Goal: Task Accomplishment & Management: Manage account settings

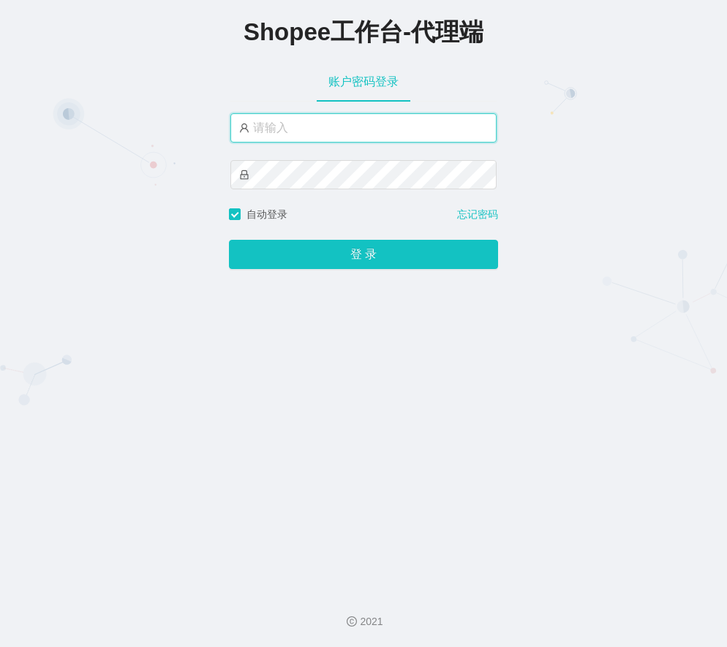
click at [311, 126] on input "text" at bounding box center [363, 127] width 266 height 29
click at [322, 125] on input "text" at bounding box center [363, 127] width 266 height 29
paste input "yn04"
type input "yn04"
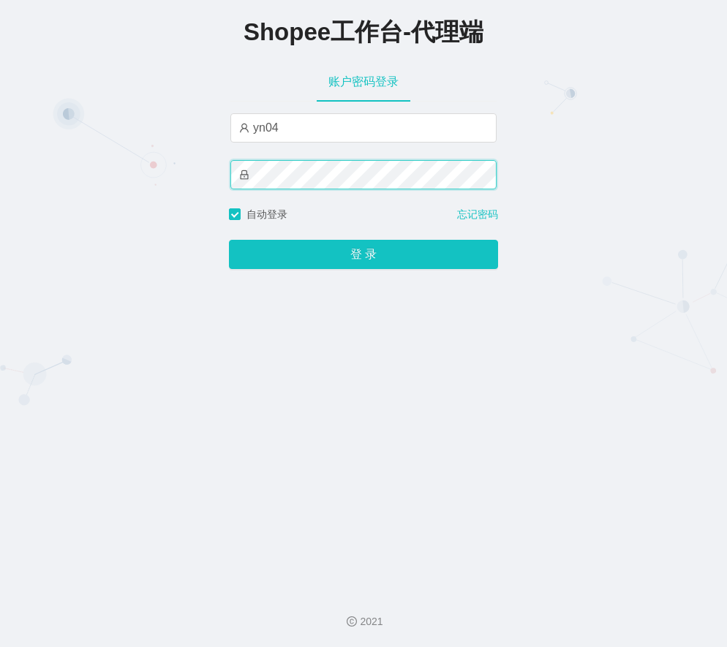
click at [229, 240] on button "登 录" at bounding box center [363, 254] width 269 height 29
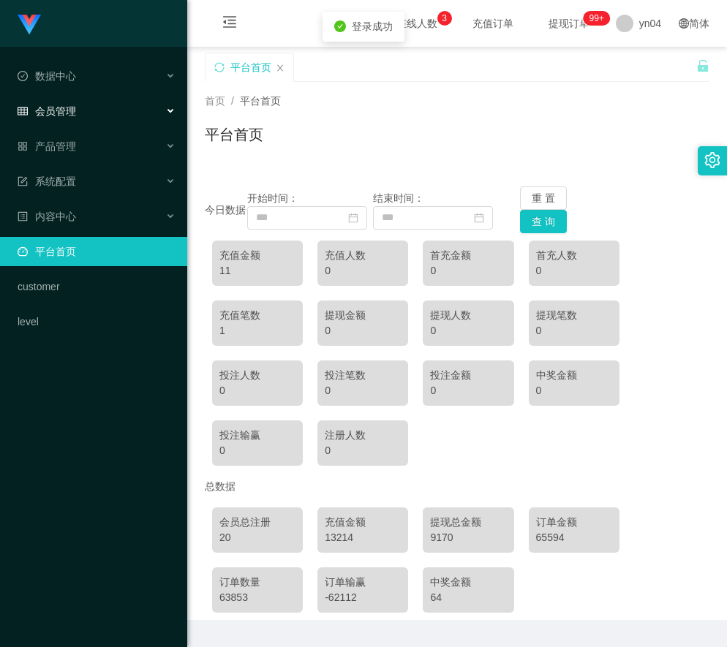
click at [70, 110] on span "会员管理" at bounding box center [47, 111] width 58 height 12
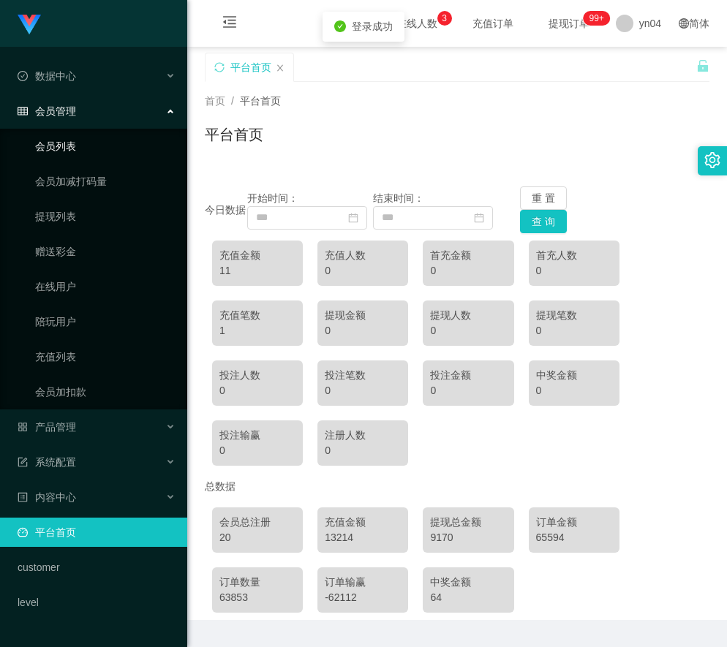
click at [75, 140] on link "会员列表" at bounding box center [105, 146] width 140 height 29
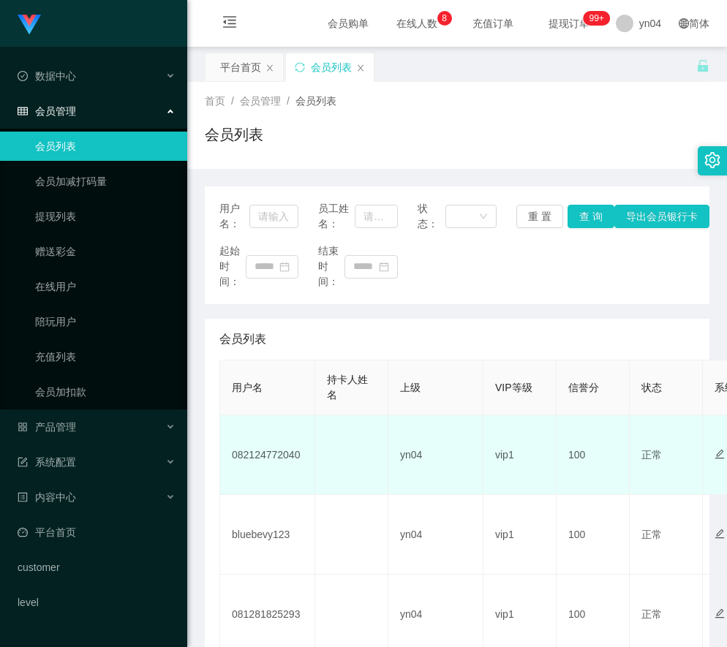
click at [273, 459] on td "082124772040" at bounding box center [267, 455] width 95 height 80
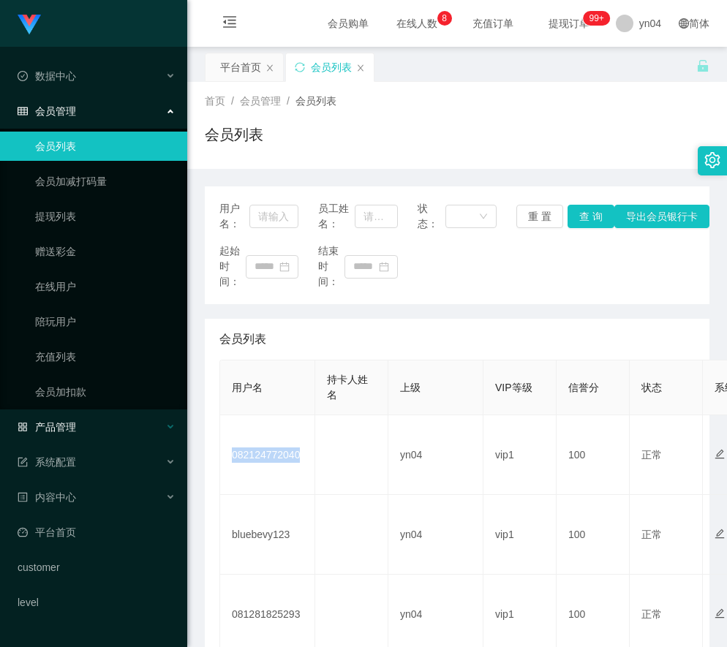
copy td "082124772040"
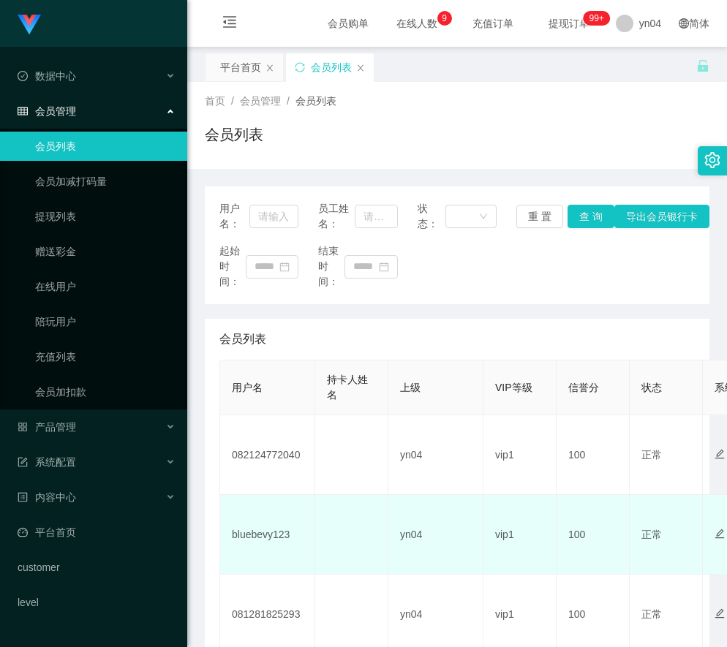
click at [269, 535] on td "bluebevy123" at bounding box center [267, 535] width 95 height 80
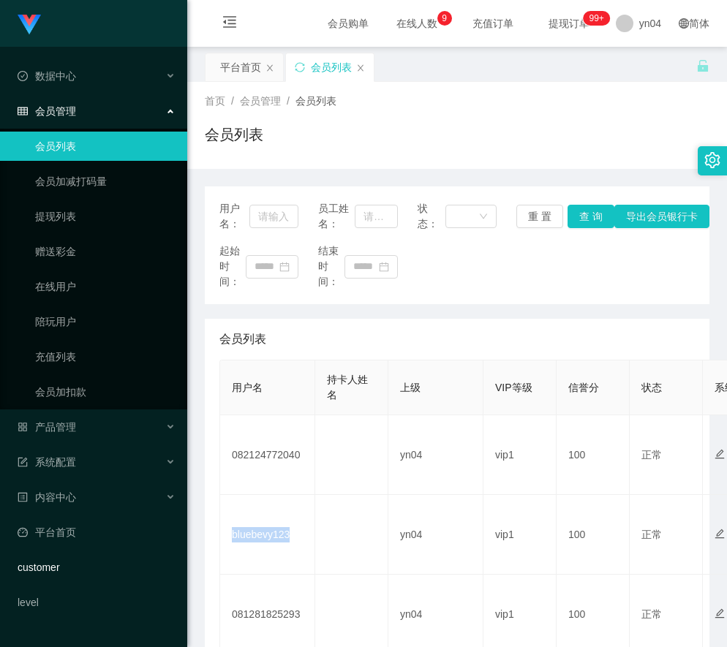
copy td "bluebevy123"
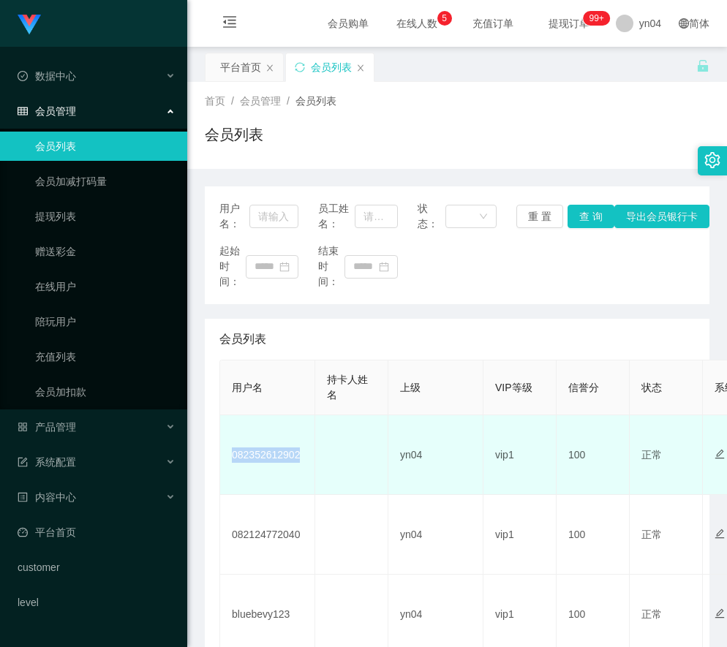
click at [273, 458] on td "082352612902" at bounding box center [267, 455] width 95 height 80
click at [268, 456] on td "082352612902" at bounding box center [267, 455] width 95 height 80
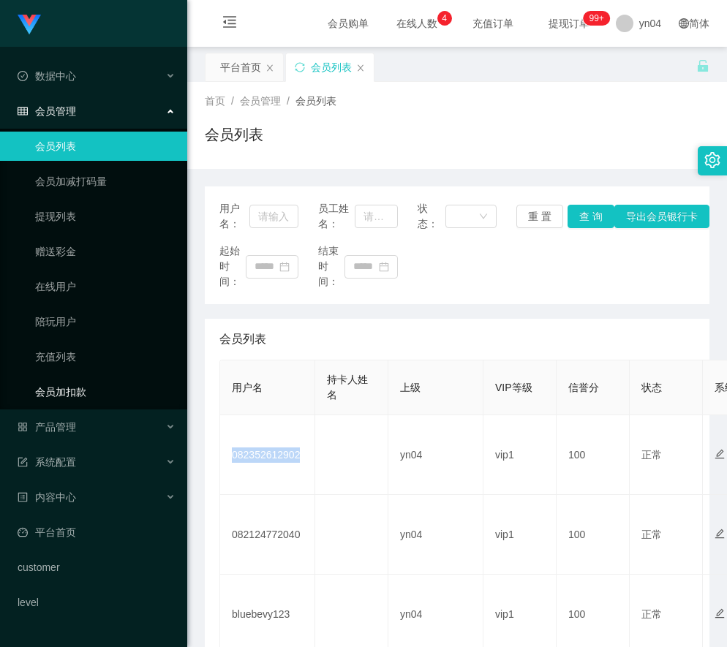
copy td "082352612902"
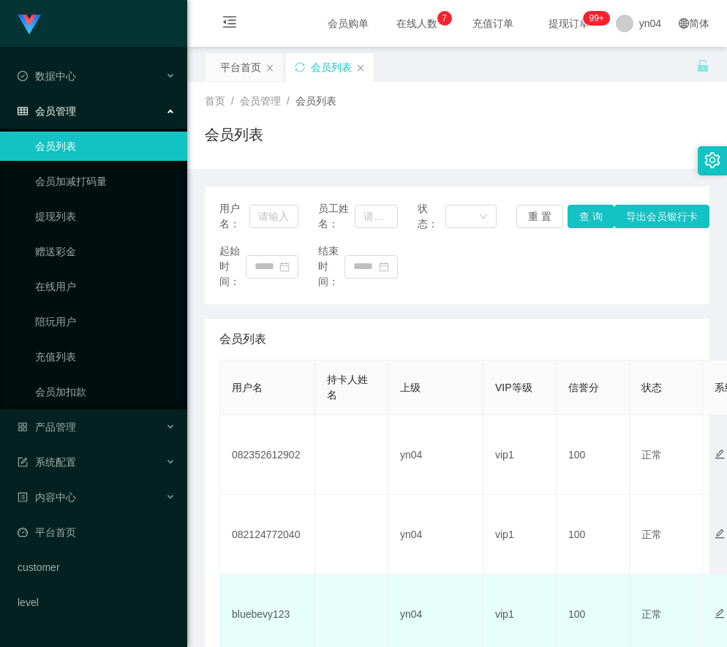
click at [268, 612] on td "bluebevy123" at bounding box center [267, 614] width 95 height 80
copy td "bluebevy123"
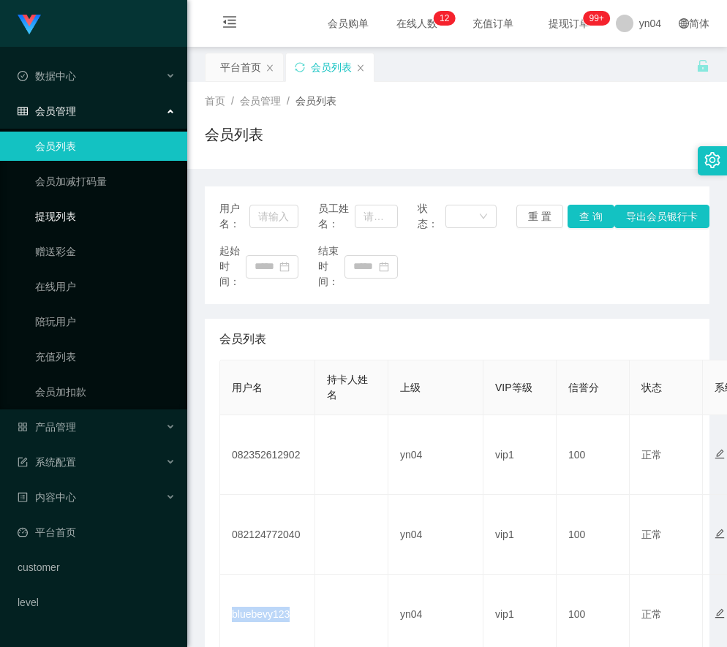
click at [74, 223] on link "提现列表" at bounding box center [105, 216] width 140 height 29
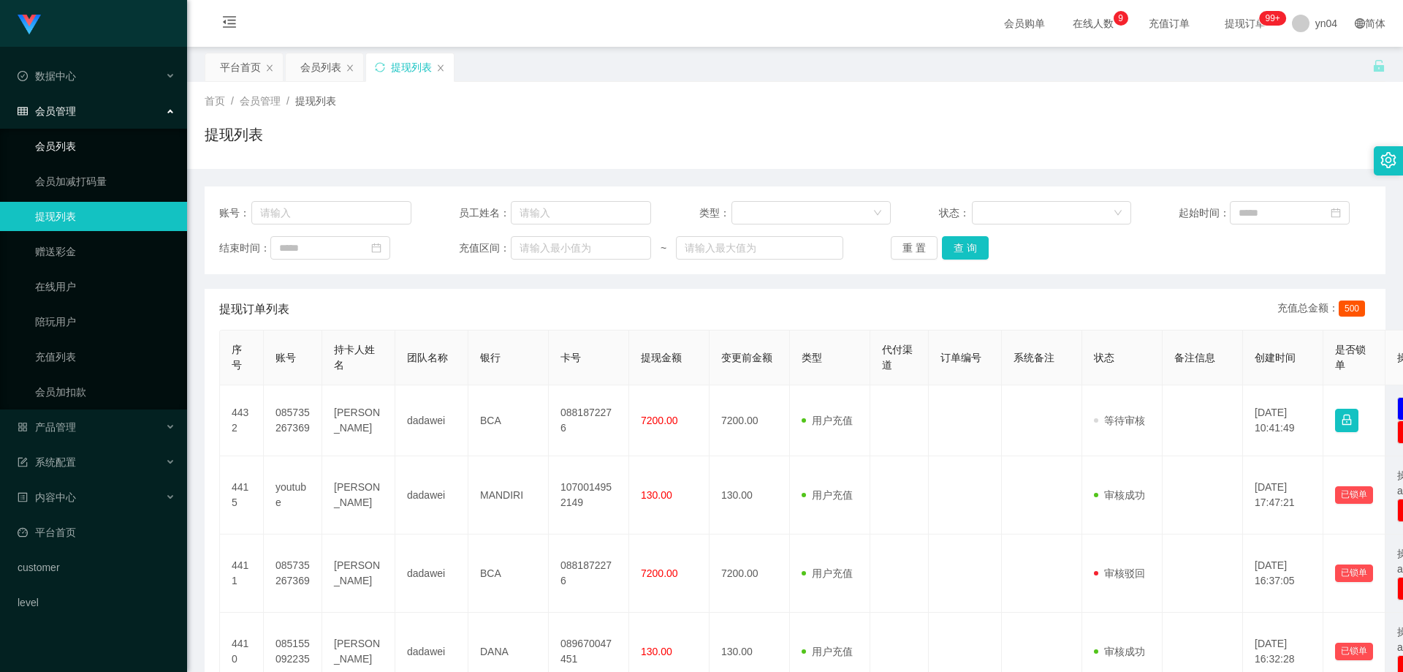
click at [80, 91] on li "数据中心" at bounding box center [93, 77] width 187 height 32
click at [73, 151] on link "会员列表" at bounding box center [105, 146] width 140 height 29
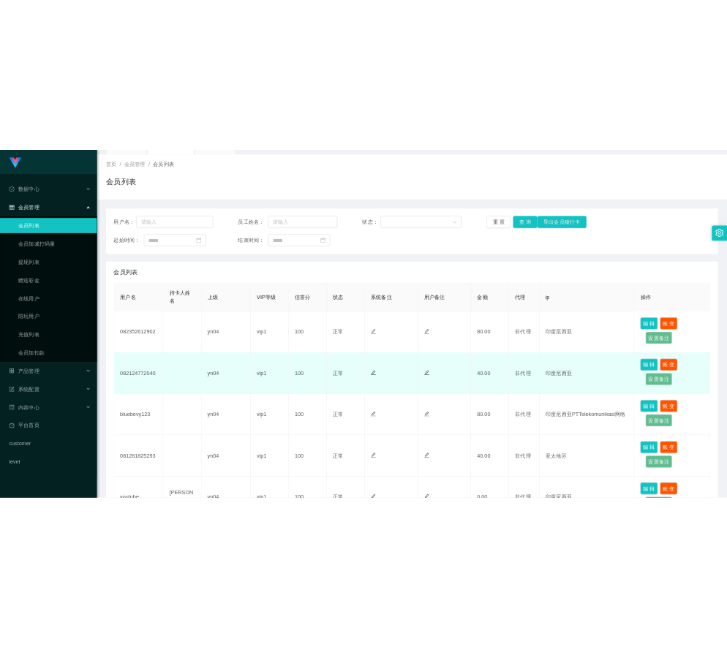
scroll to position [146, 0]
